Goal: Task Accomplishment & Management: Use online tool/utility

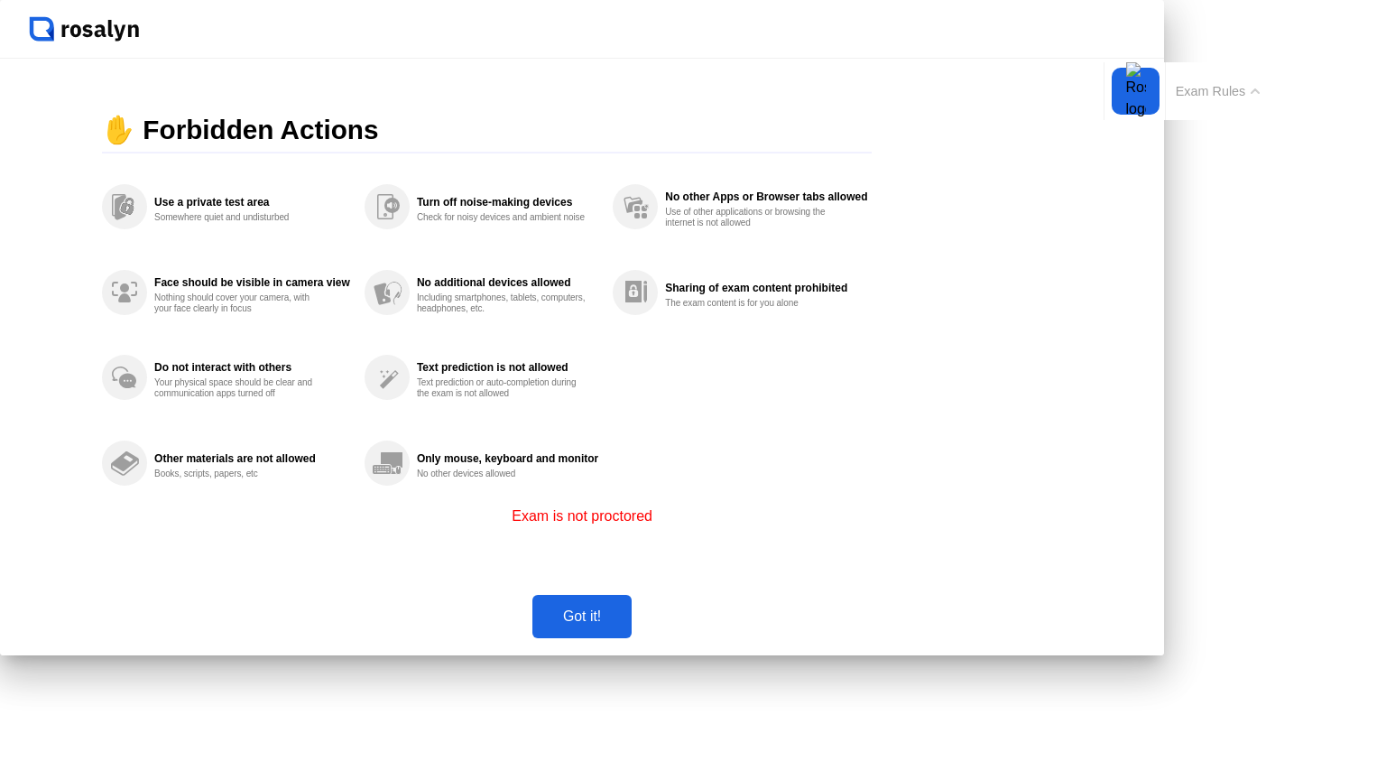
click at [1258, 94] on button "Exam Rules" at bounding box center [1218, 91] width 96 height 16
click button
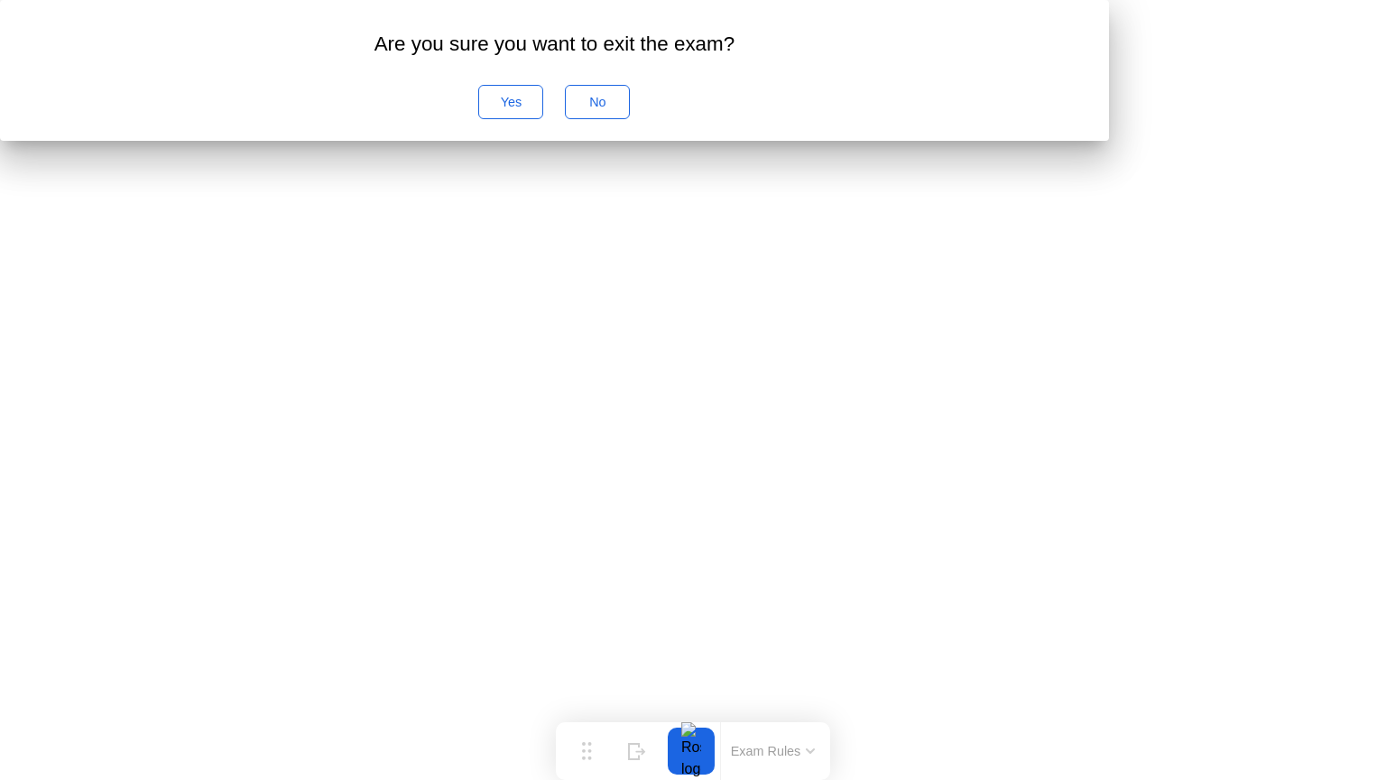
click at [623, 109] on div "No" at bounding box center [597, 102] width 52 height 14
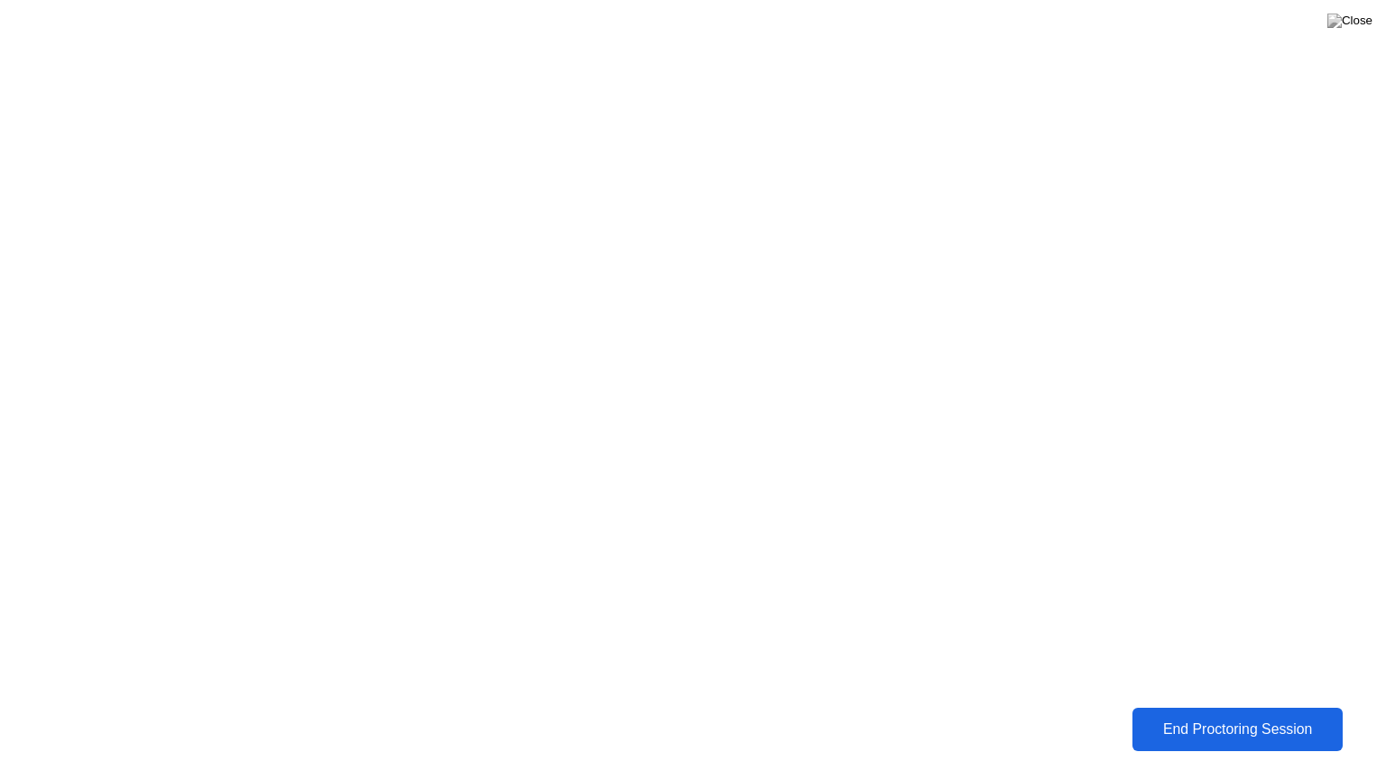
click at [1196, 725] on div "End Proctoring Session" at bounding box center [1237, 729] width 199 height 16
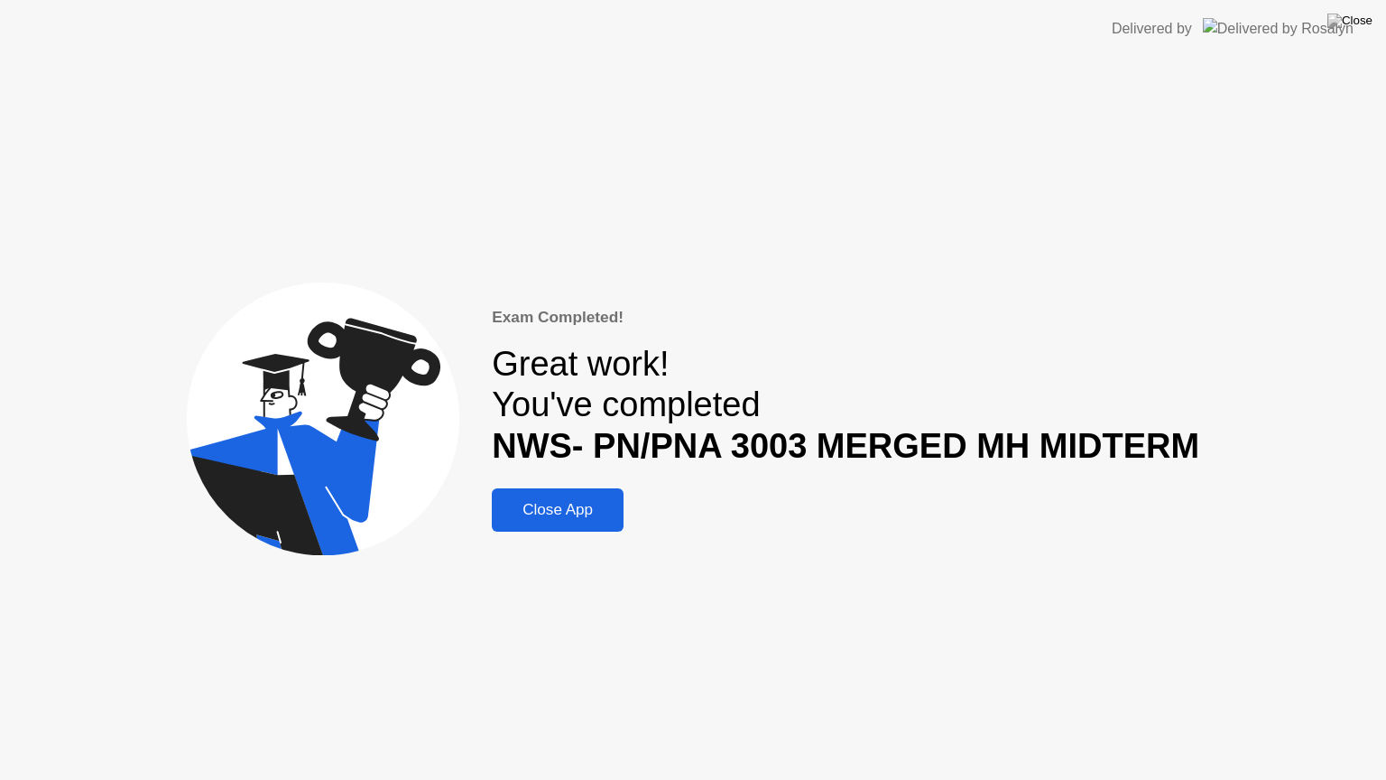
click at [570, 510] on div "Close App" at bounding box center [557, 510] width 121 height 18
